Goal: Information Seeking & Learning: Learn about a topic

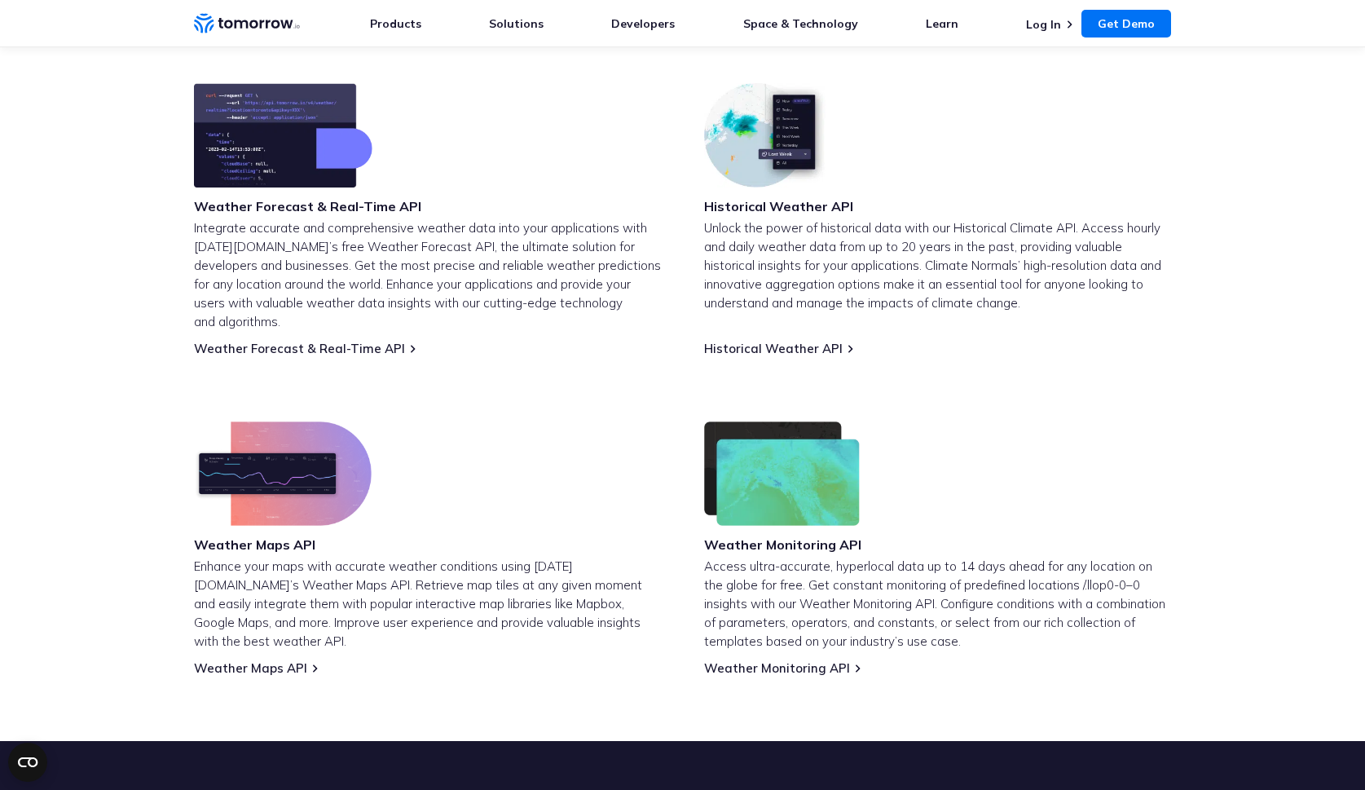
scroll to position [667, 0]
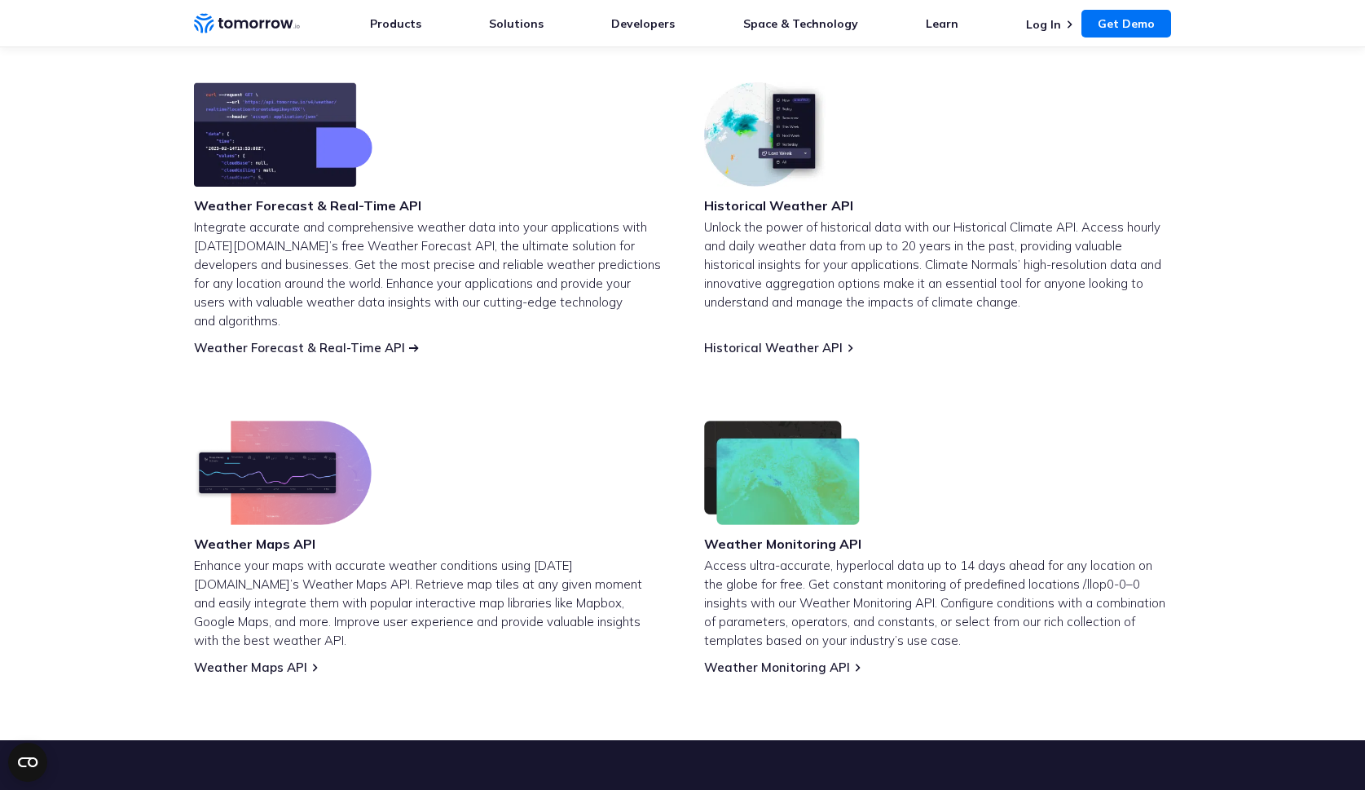
click at [340, 340] on link "Weather Forecast & Real-Time API" at bounding box center [299, 347] width 211 height 15
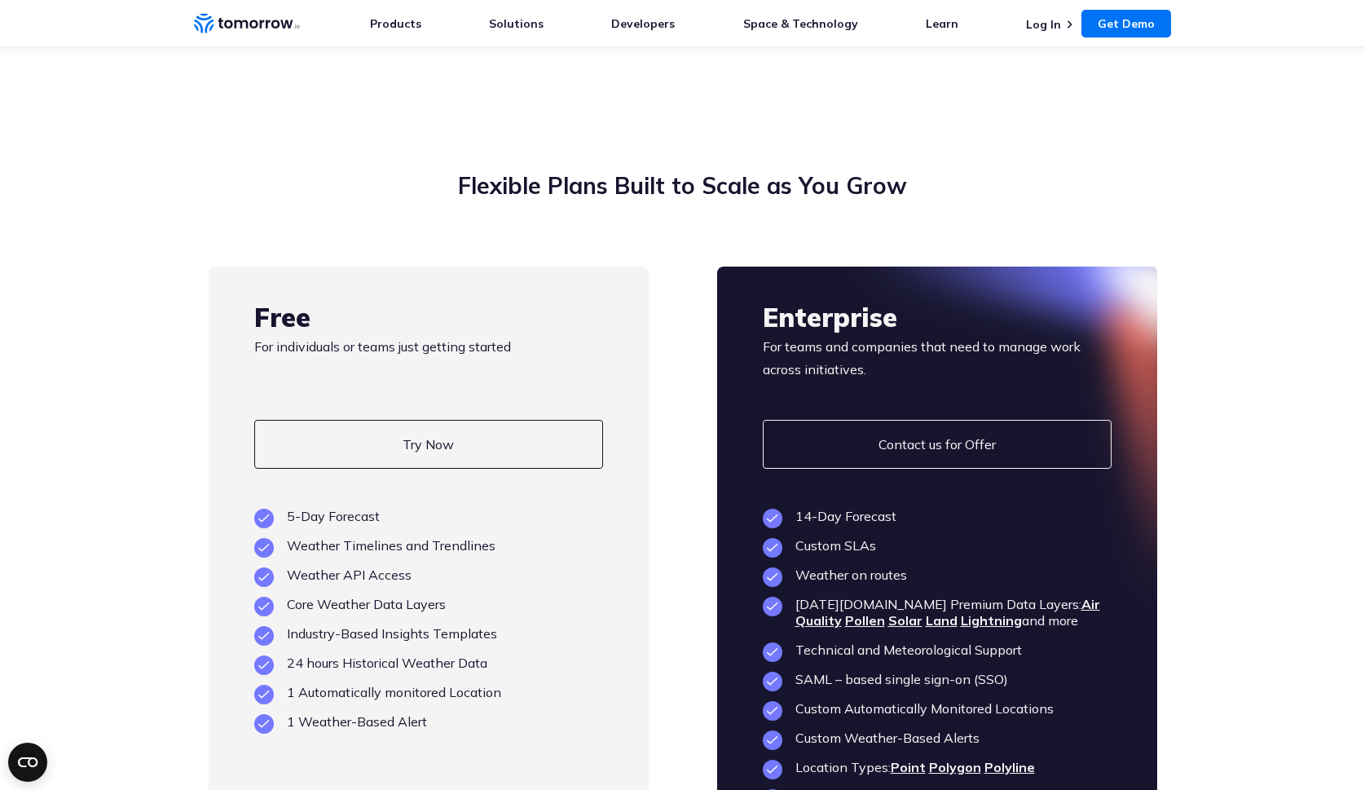
scroll to position [3822, 0]
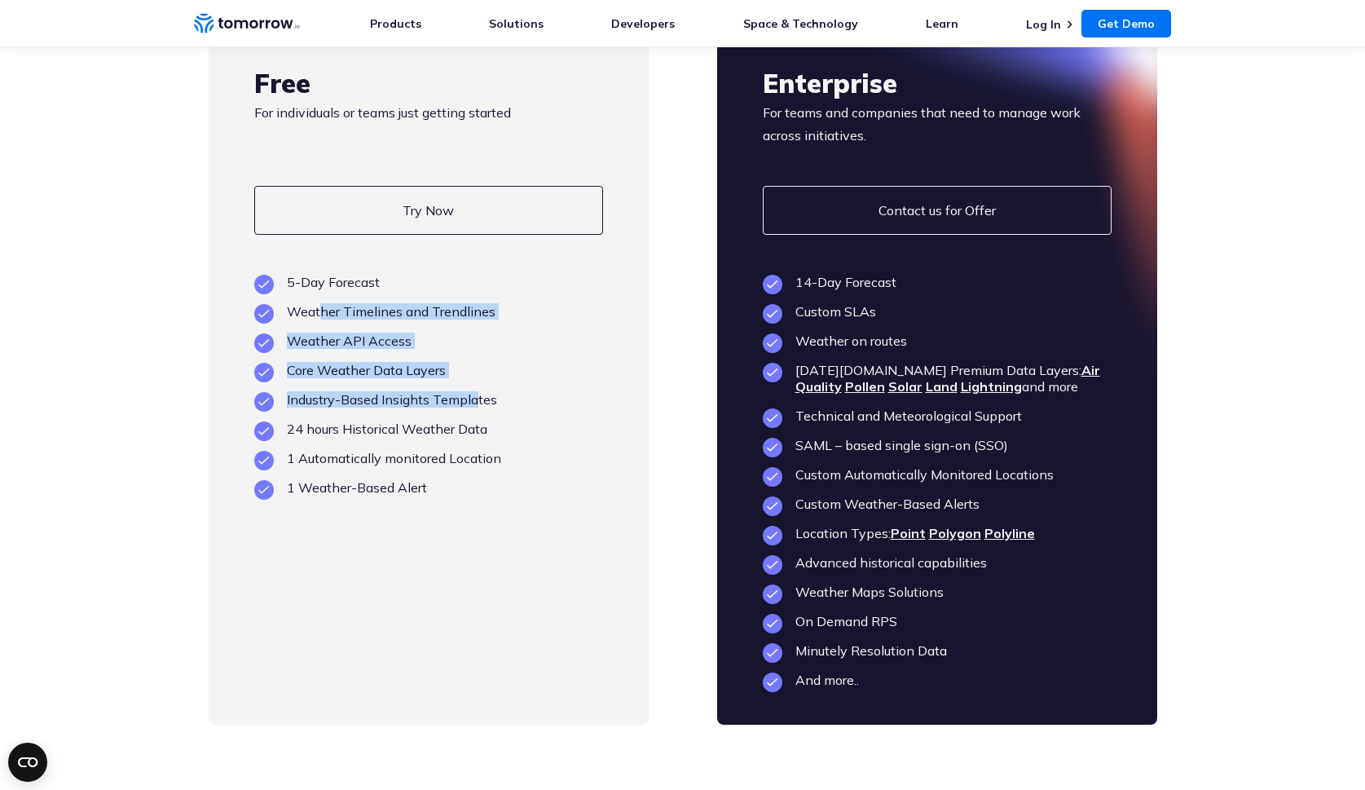
drag, startPoint x: 320, startPoint y: 342, endPoint x: 479, endPoint y: 424, distance: 179.0
click at [479, 424] on ul "5-Day Forecast Weather Timelines and Trendlines Weather API Access Core Weather…" at bounding box center [428, 385] width 349 height 222
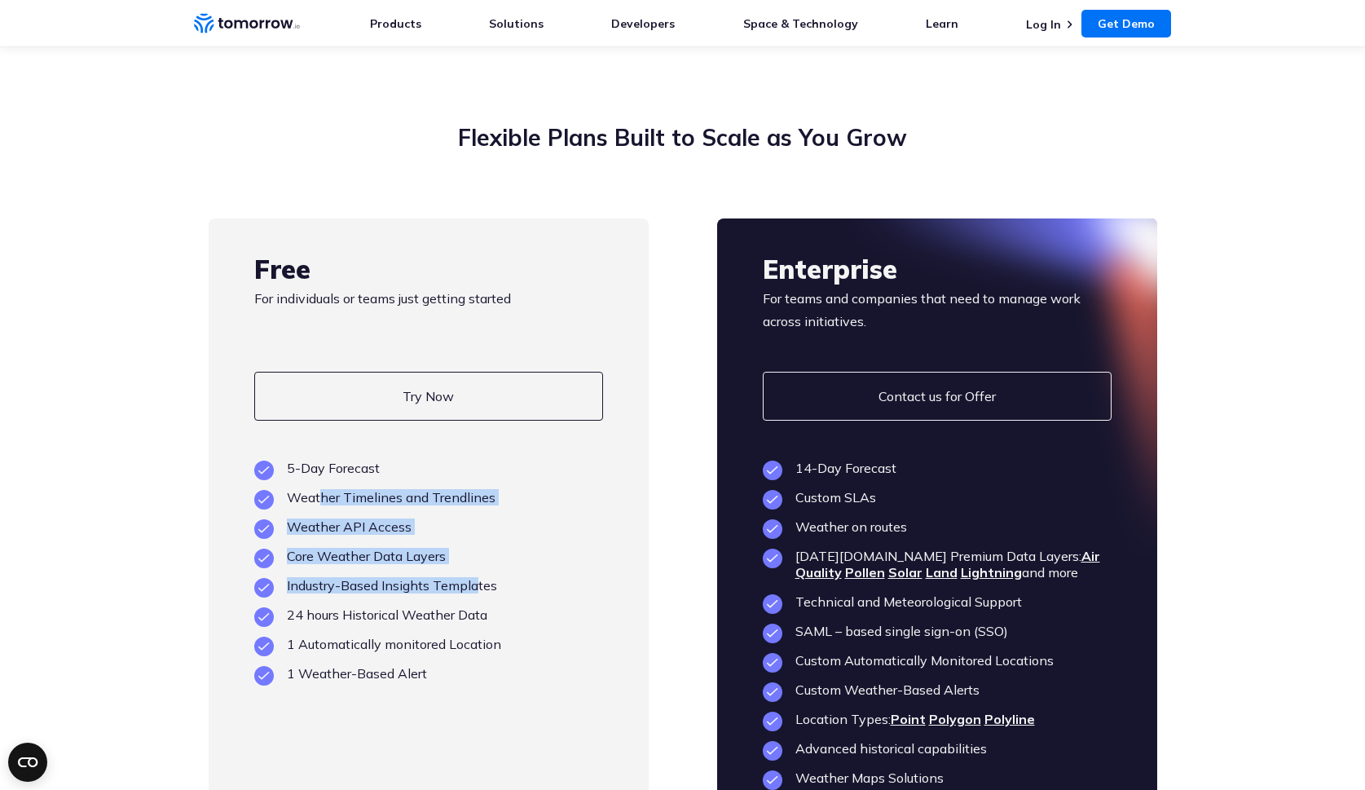
scroll to position [3737, 0]
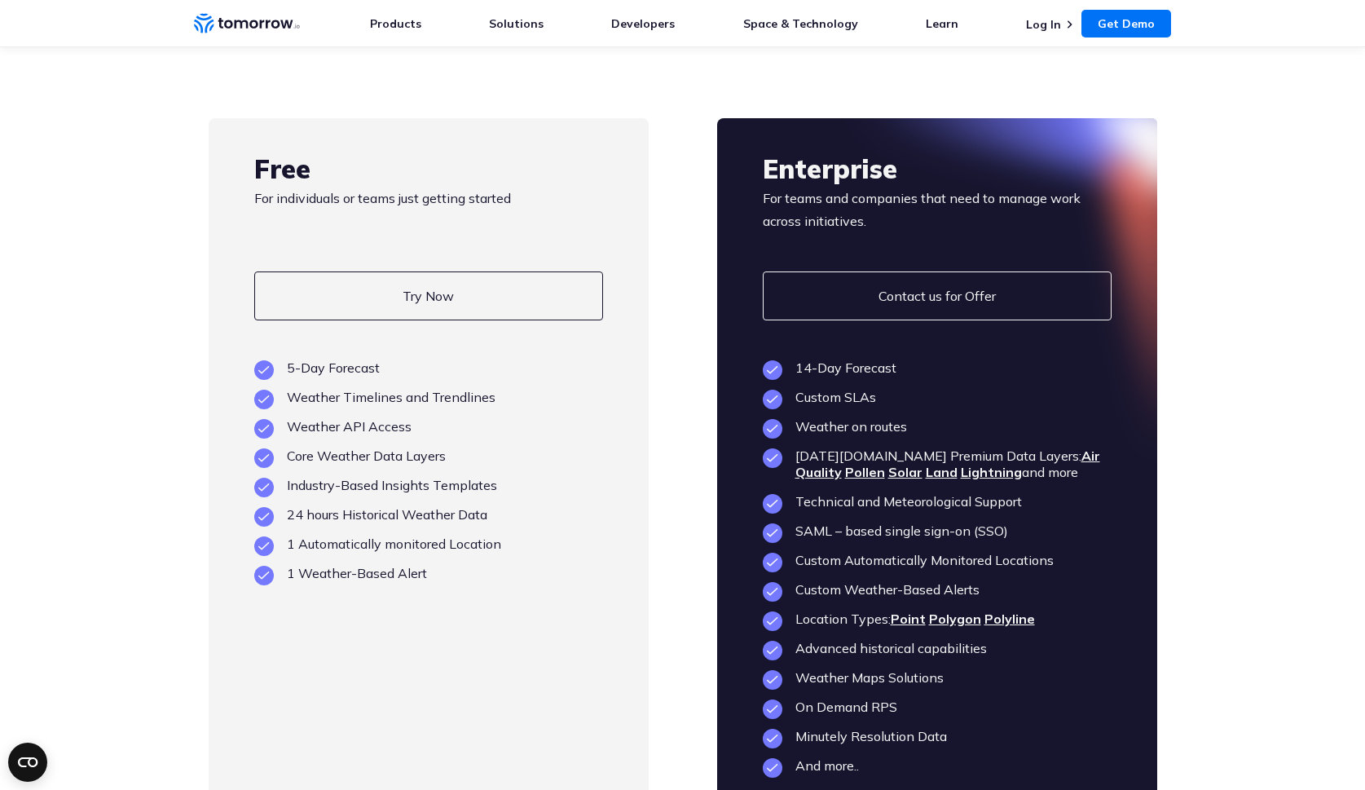
click at [1018, 417] on div at bounding box center [937, 464] width 440 height 692
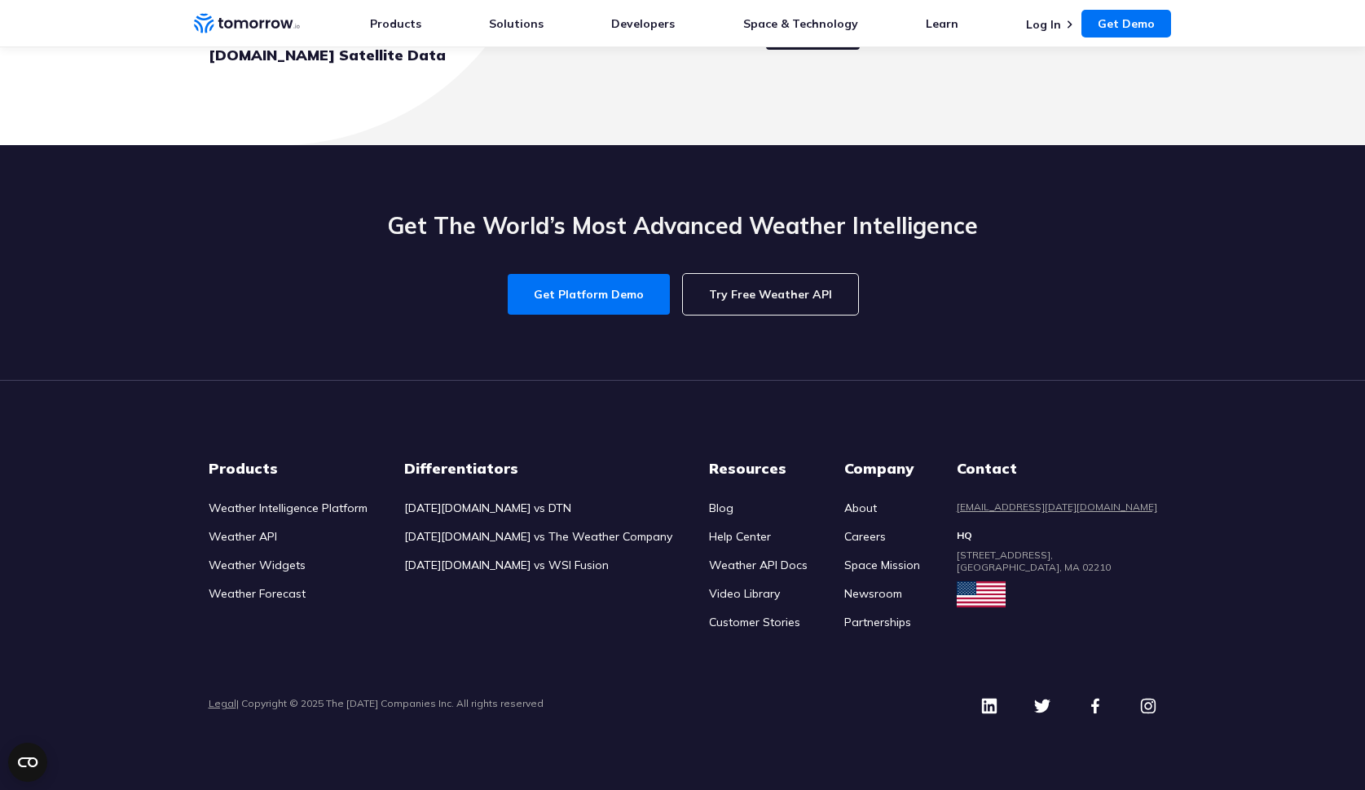
scroll to position [7603, 0]
